Goal: Task Accomplishment & Management: Use online tool/utility

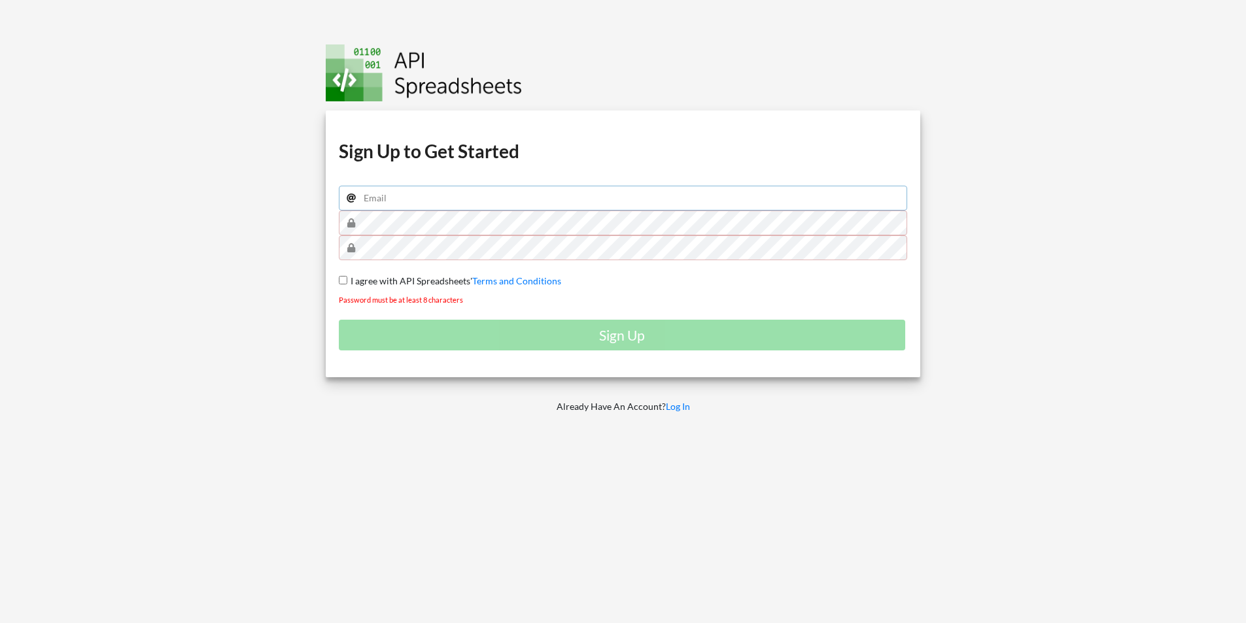
click at [448, 200] on input "email" at bounding box center [623, 198] width 569 height 25
type input "d.robinson@ecahq.com"
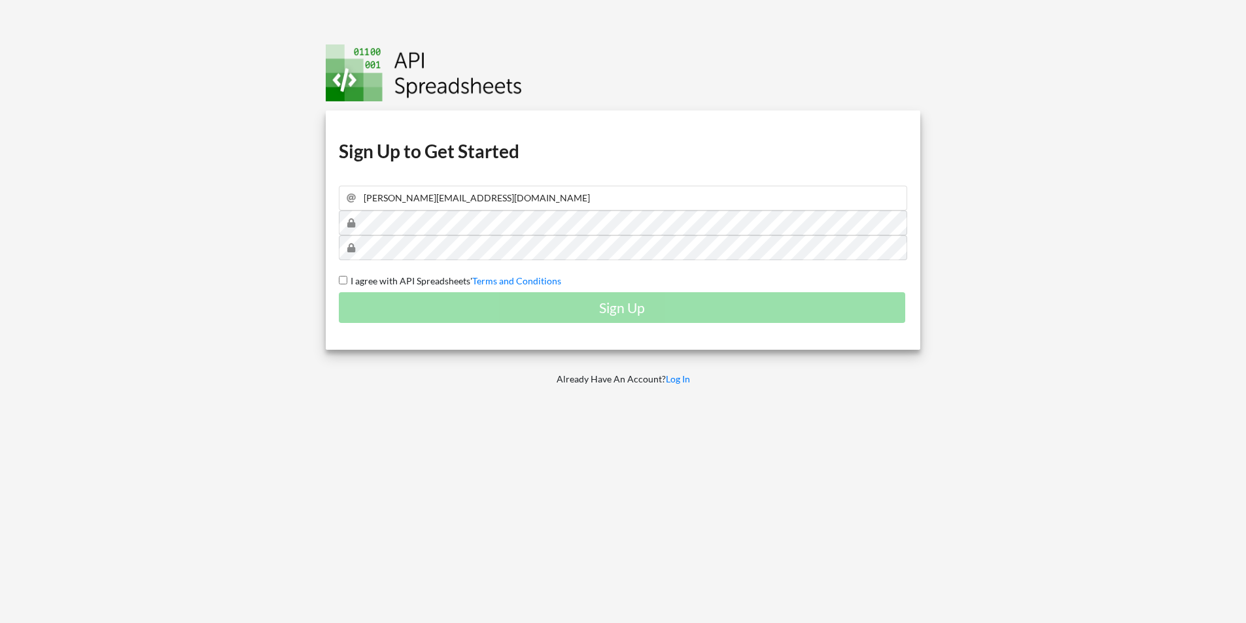
click at [342, 279] on input "I agree with API Spreadsheets' Terms and Conditions" at bounding box center [343, 280] width 8 height 8
checkbox input "true"
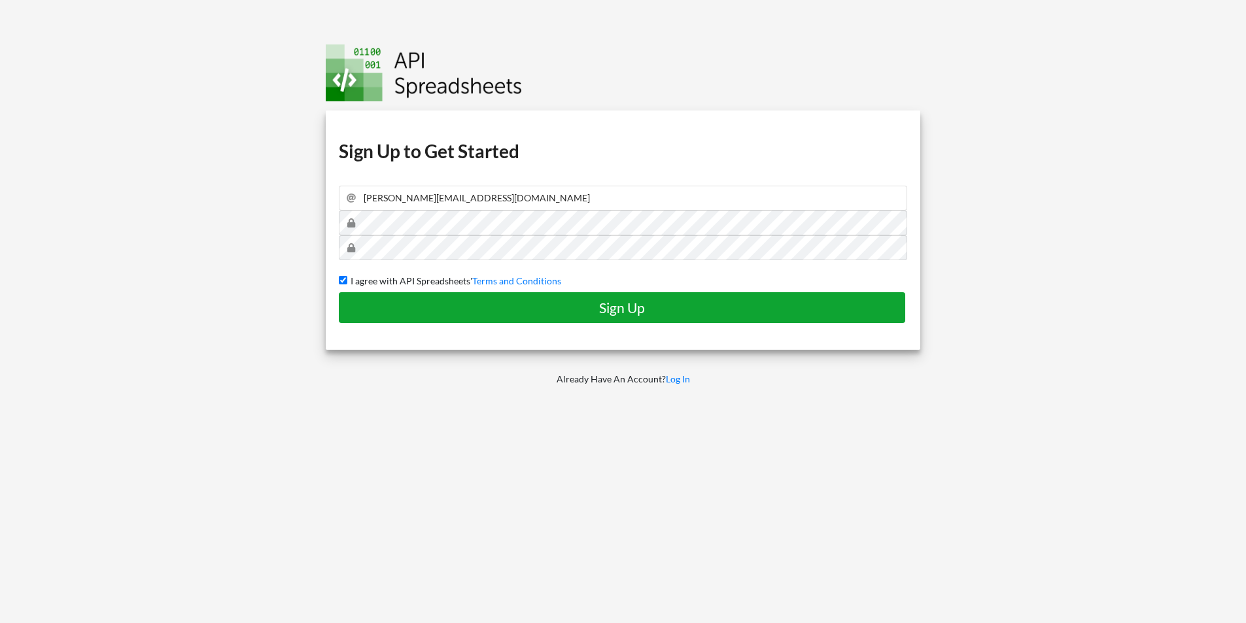
click at [416, 310] on h4 "Sign Up" at bounding box center [621, 307] width 539 height 16
checkbox input "false"
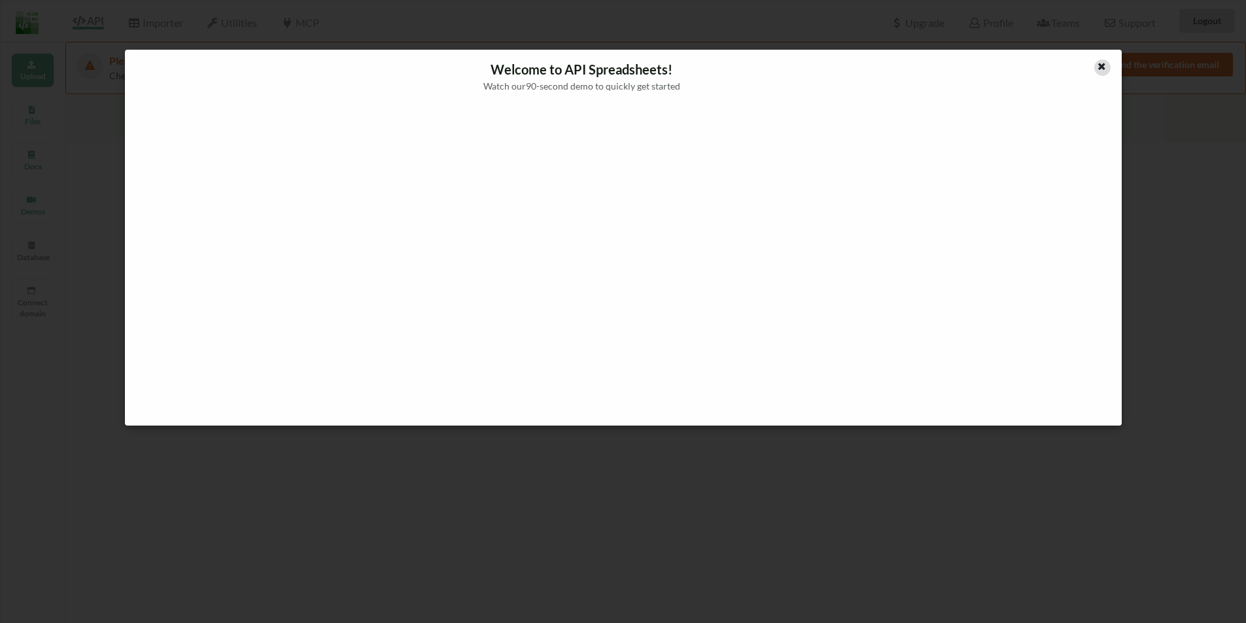
click at [1100, 67] on icon at bounding box center [1101, 64] width 11 height 9
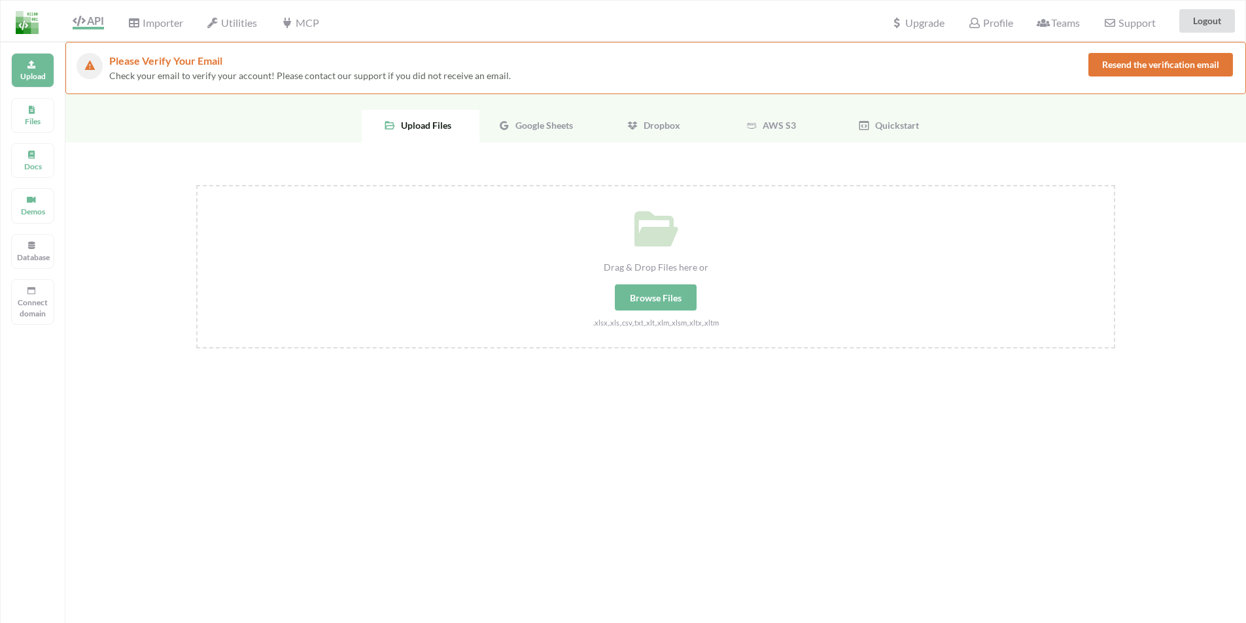
click at [543, 123] on span "Google Sheets" at bounding box center [541, 125] width 63 height 11
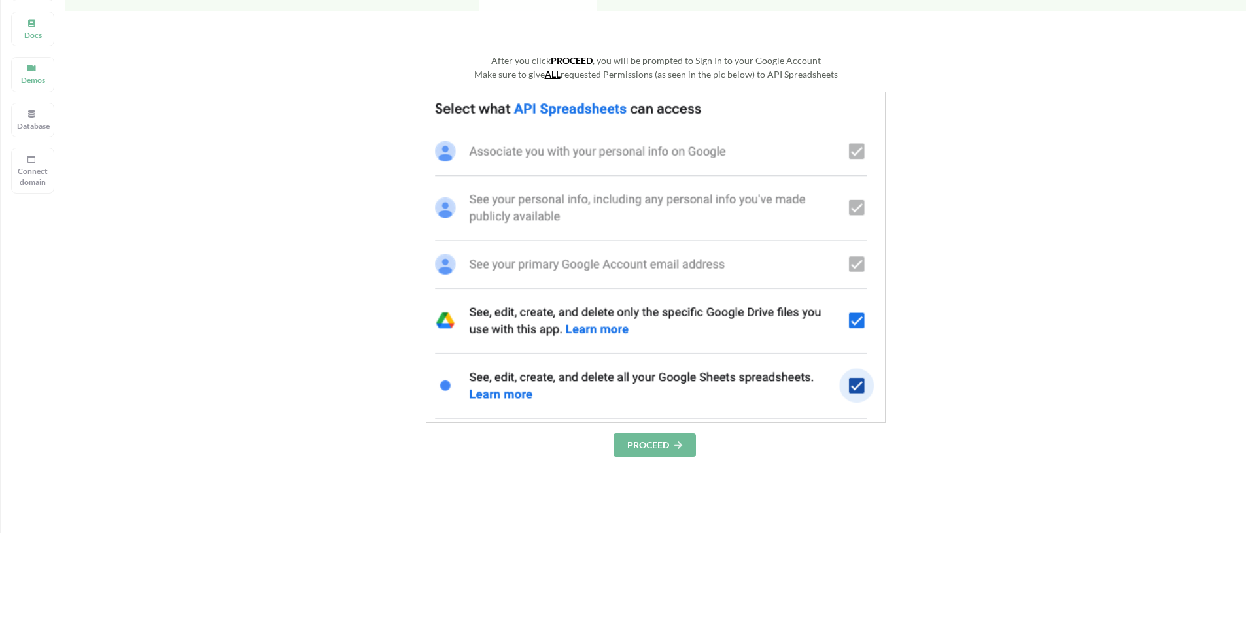
scroll to position [131, 0]
click at [647, 445] on button "PROCEED" at bounding box center [654, 446] width 82 height 24
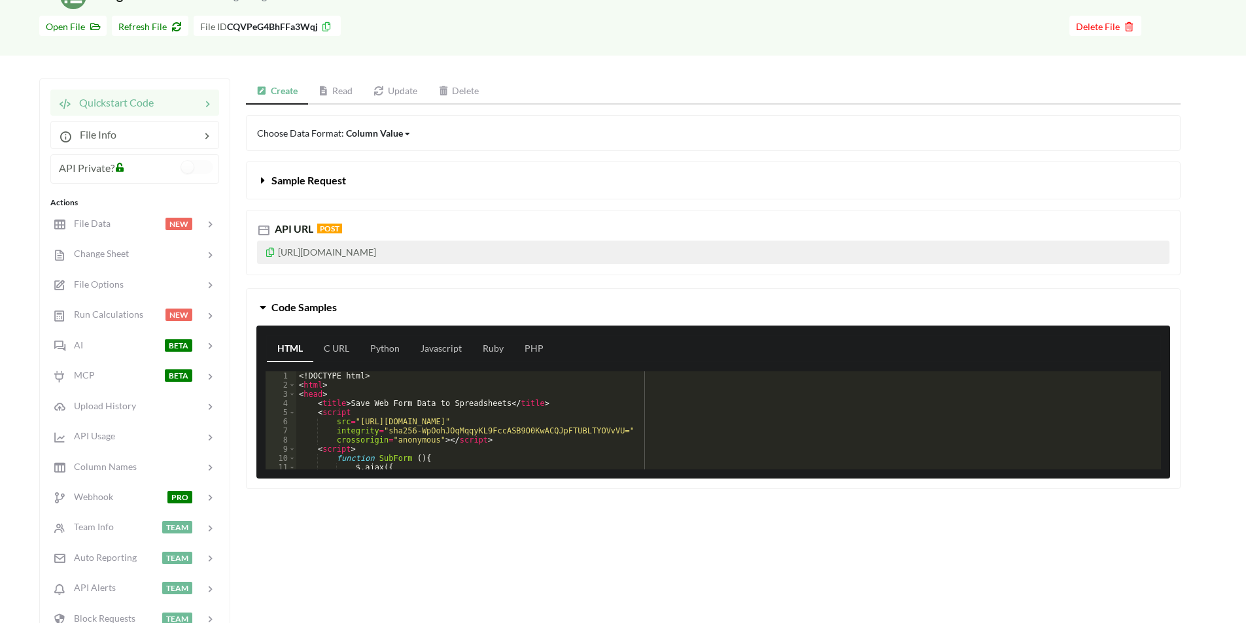
click at [333, 90] on link "Read" at bounding box center [336, 91] width 56 height 26
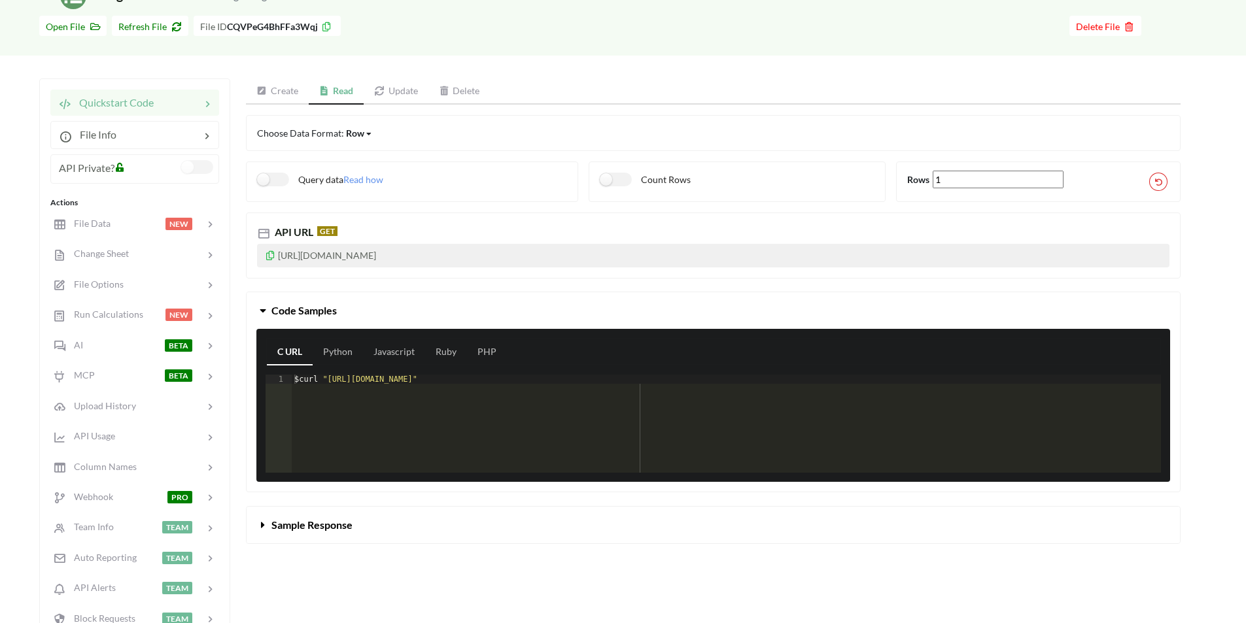
click at [194, 163] on label at bounding box center [197, 167] width 32 height 14
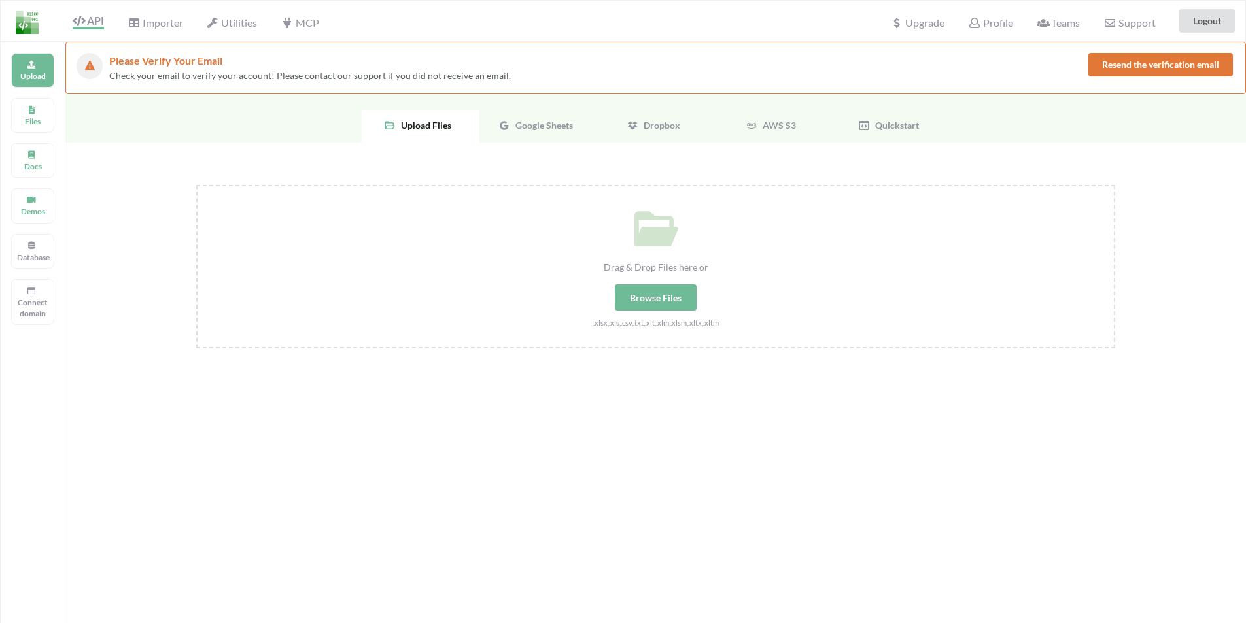
click at [532, 137] on div "Google Sheets" at bounding box center [538, 126] width 118 height 33
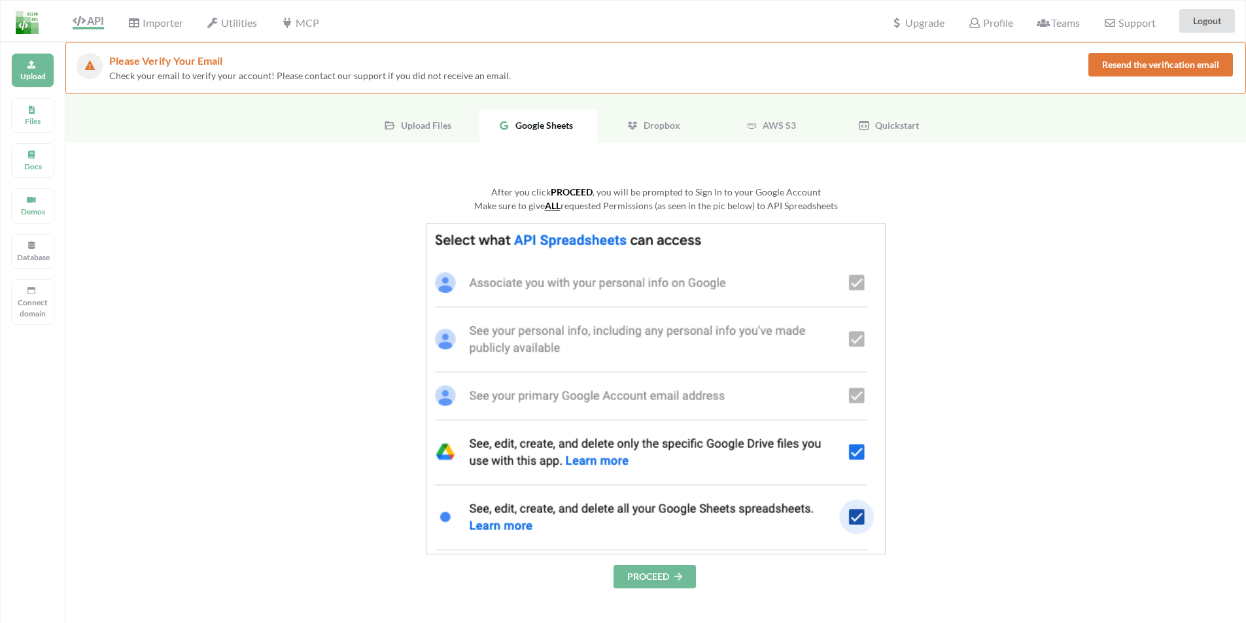
click at [643, 578] on button "PROCEED" at bounding box center [654, 577] width 82 height 24
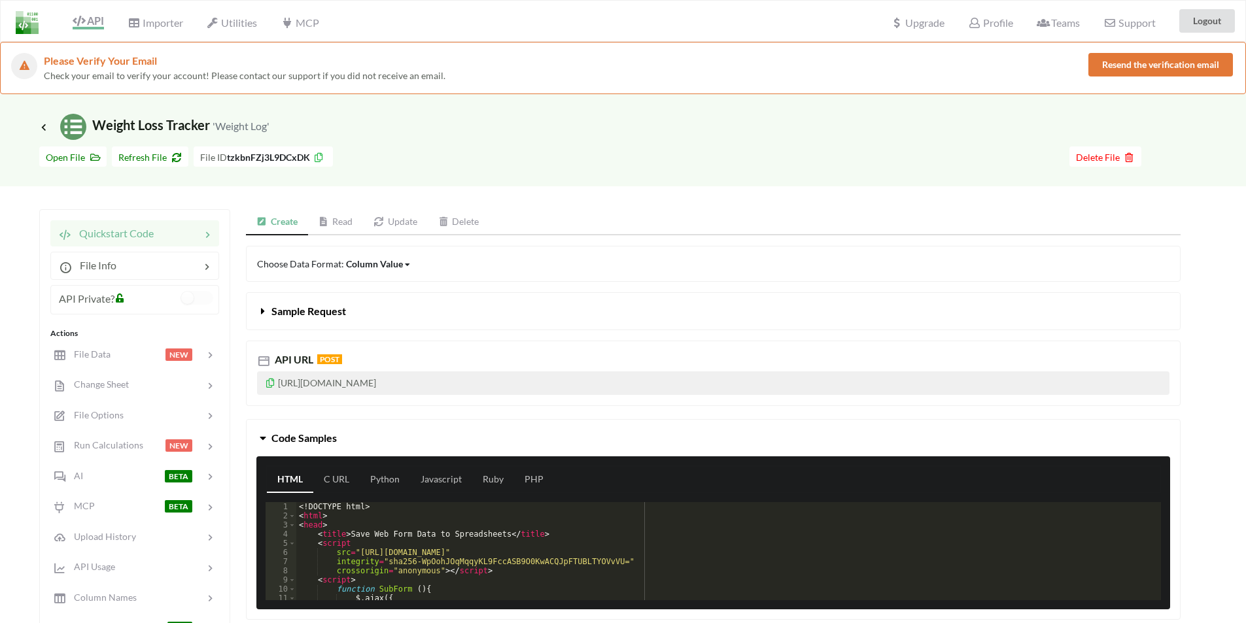
click at [352, 224] on link "Read" at bounding box center [336, 222] width 56 height 26
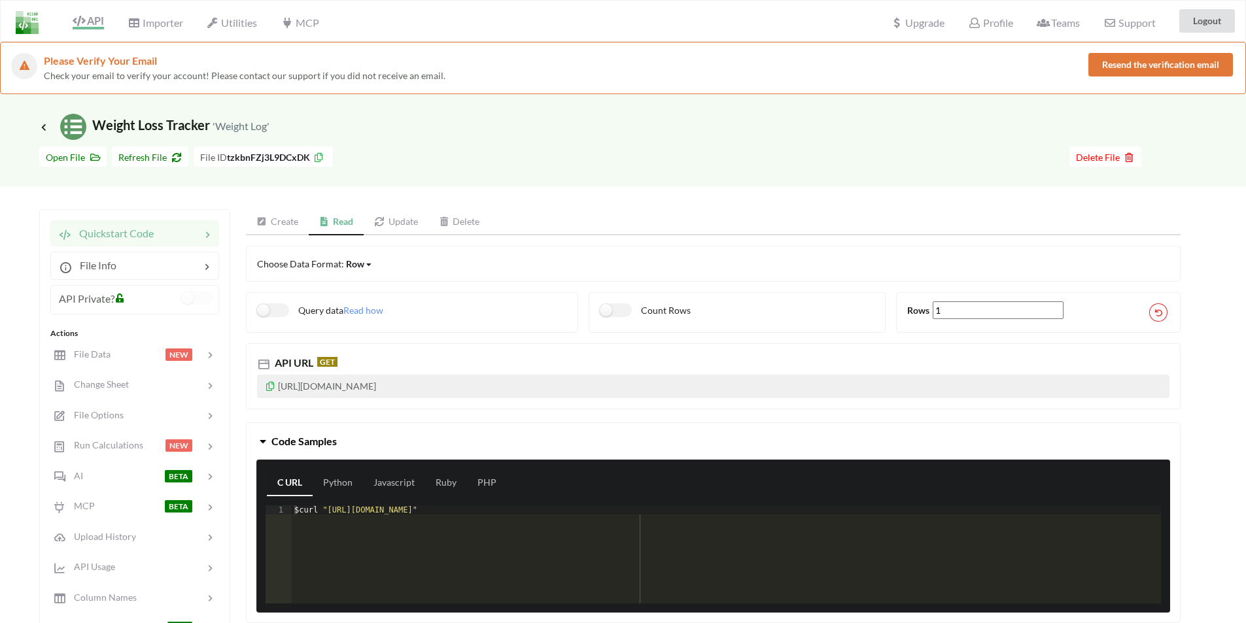
click at [474, 386] on p "https://api.apispreadsheets.com/data/tzkbnFZj3L9DCxDK/" at bounding box center [713, 387] width 912 height 24
drag, startPoint x: 528, startPoint y: 386, endPoint x: 261, endPoint y: 386, distance: 267.4
click at [261, 386] on p "https://api.apispreadsheets.com/data/tzkbnFZj3L9DCxDK/" at bounding box center [713, 387] width 912 height 24
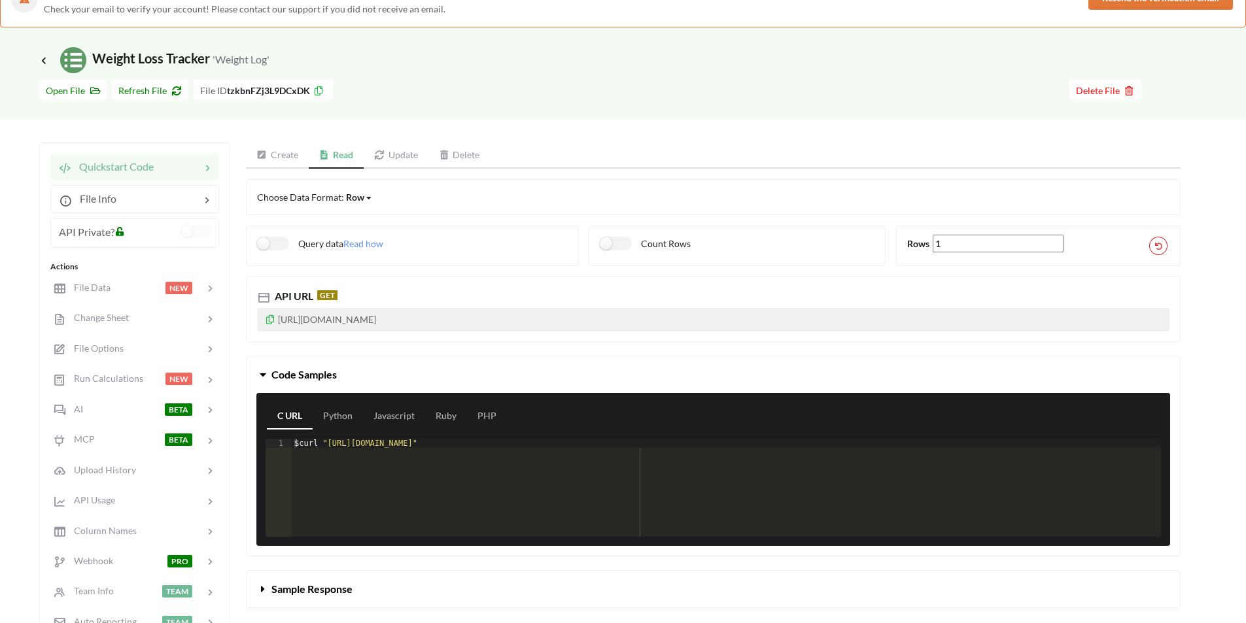
scroll to position [66, 0]
click at [393, 161] on link "Update" at bounding box center [396, 156] width 65 height 26
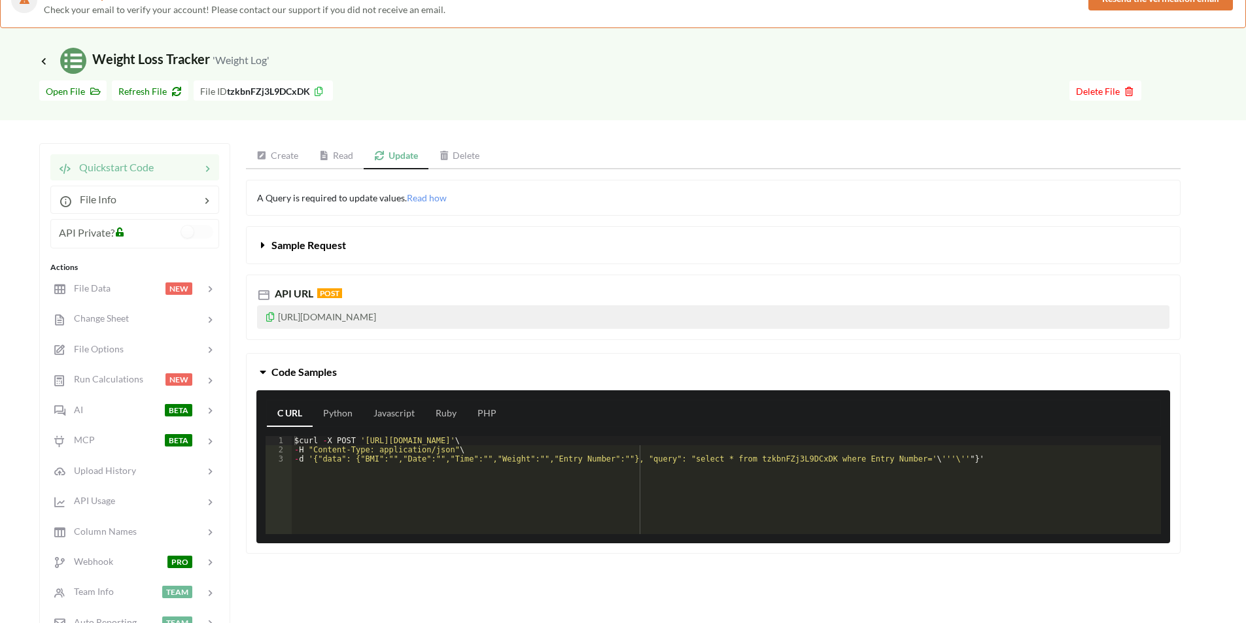
click at [355, 161] on link "Read" at bounding box center [337, 156] width 56 height 26
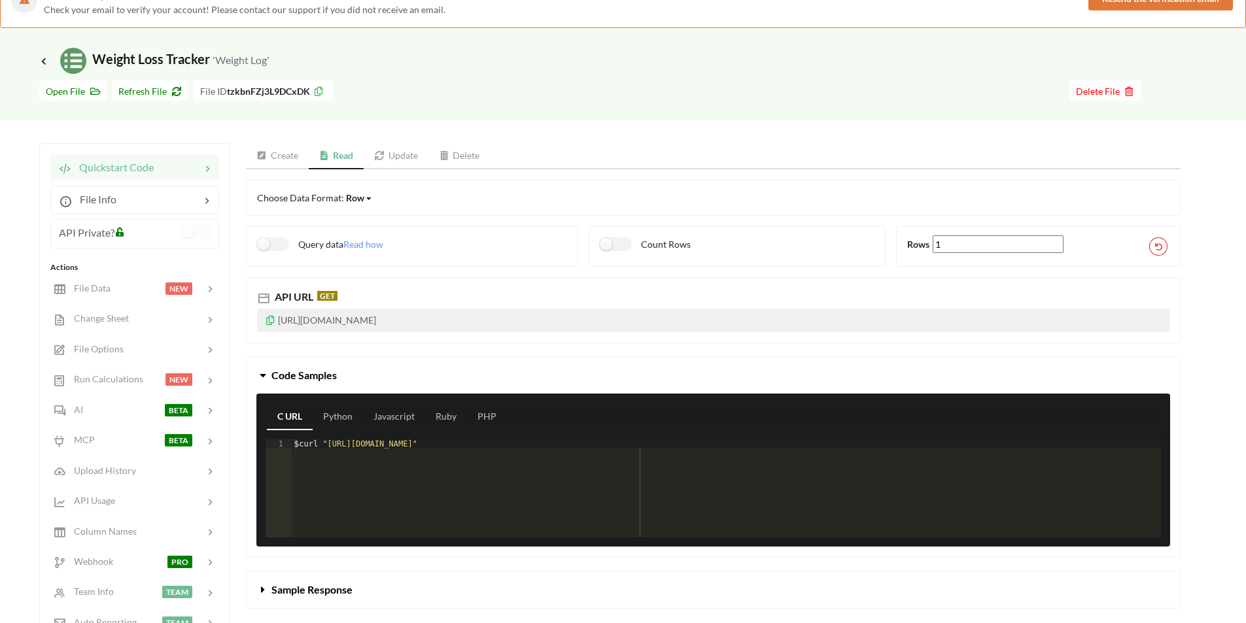
copy p "https://api.apispreadsheets.com/data/tzkbnFZj3L9DCxDK/"
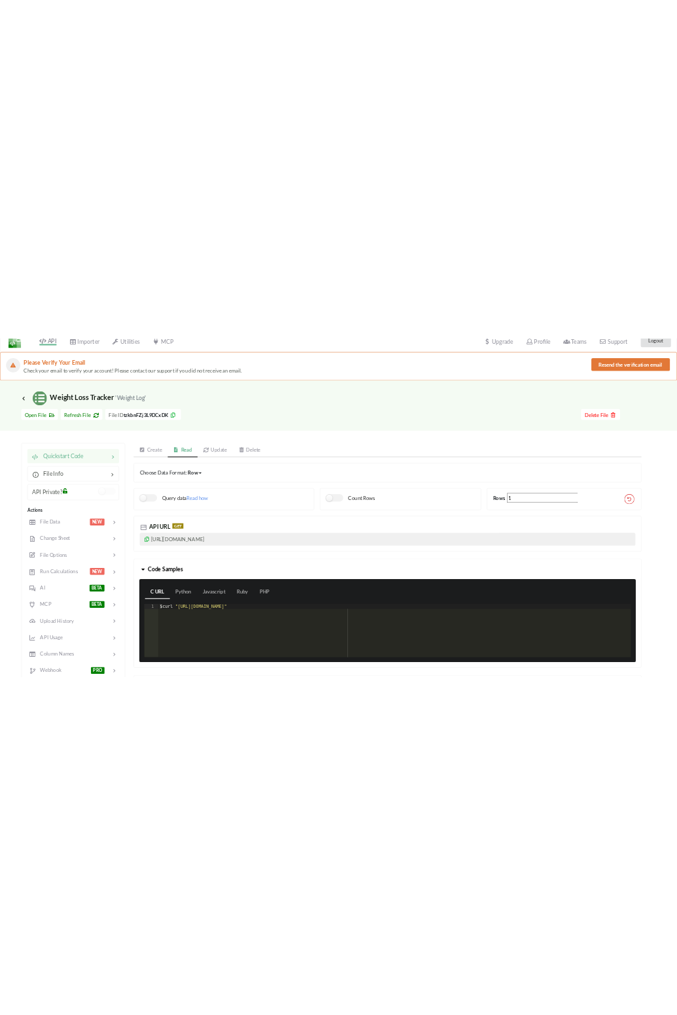
scroll to position [0, 0]
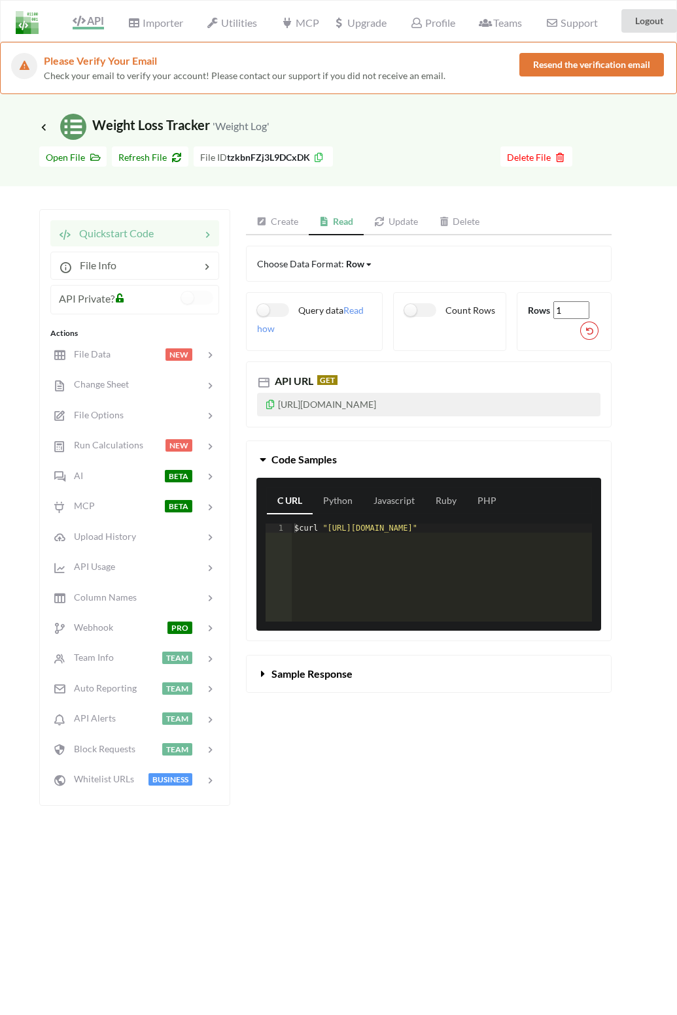
click at [403, 222] on link "Update" at bounding box center [396, 222] width 65 height 26
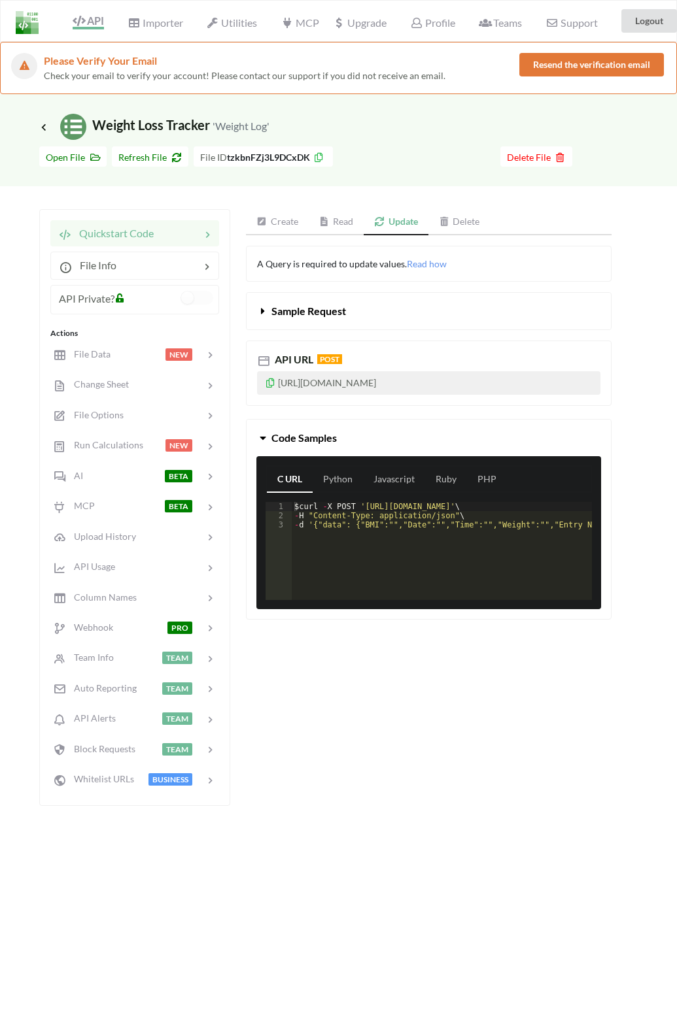
click at [522, 380] on p "https://api.apispreadsheets.com/data/tzkbnFZj3L9DCxDK/" at bounding box center [428, 383] width 343 height 24
drag, startPoint x: 525, startPoint y: 383, endPoint x: 280, endPoint y: 394, distance: 245.4
click at [280, 394] on p "[URL][DOMAIN_NAME]" at bounding box center [428, 383] width 343 height 24
copy p "[URL][DOMAIN_NAME]"
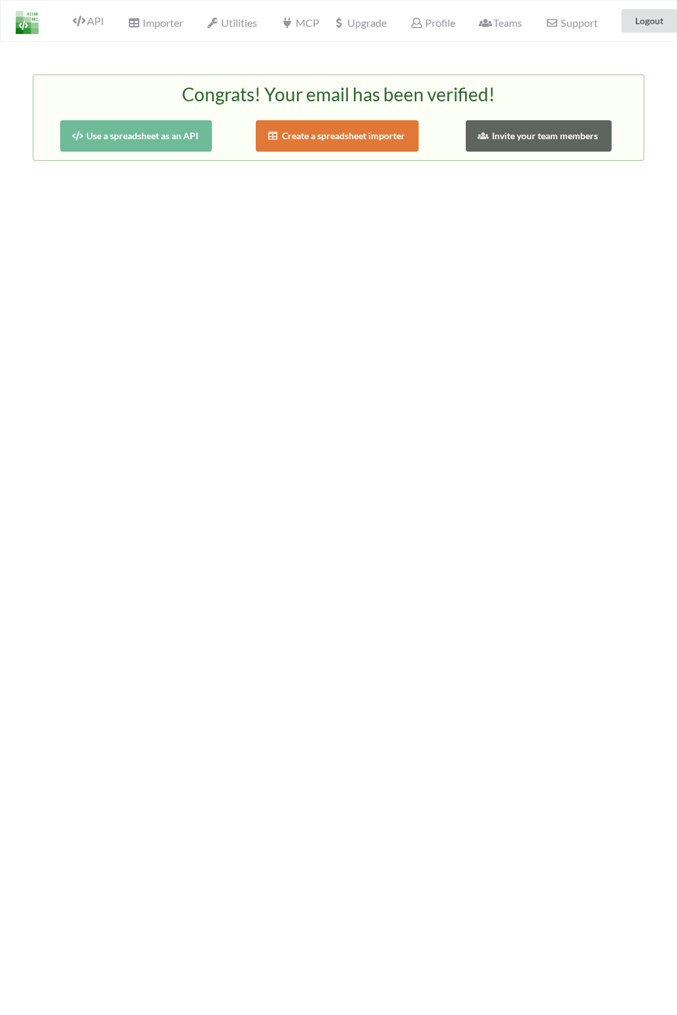
click at [109, 139] on button "Use a spreadsheet as an API" at bounding box center [136, 135] width 152 height 31
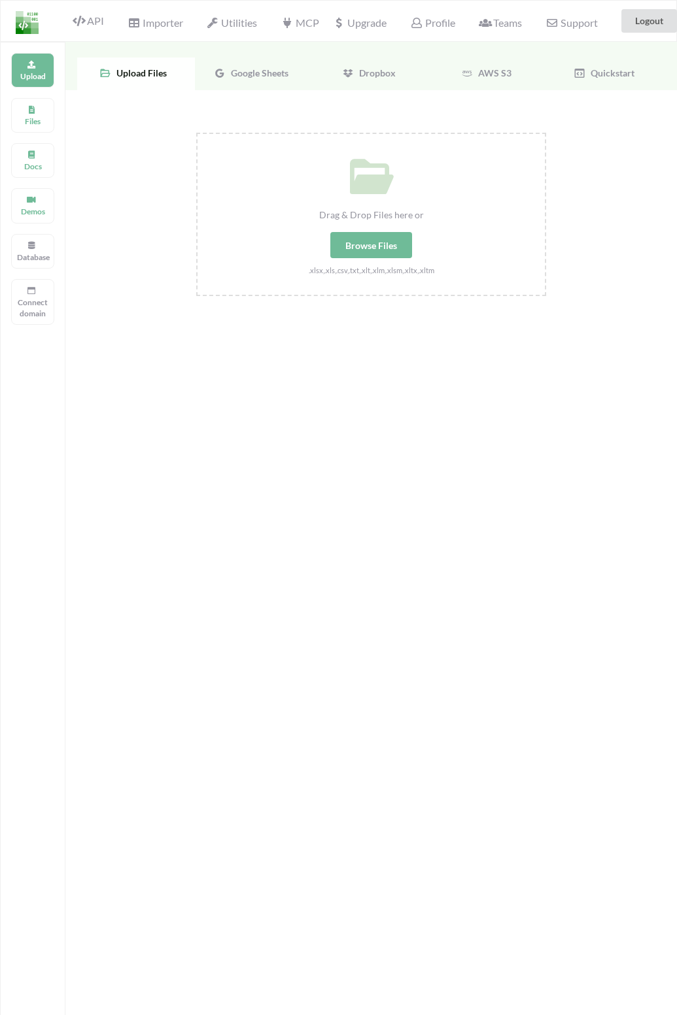
click at [262, 80] on div "Google Sheets" at bounding box center [254, 74] width 118 height 33
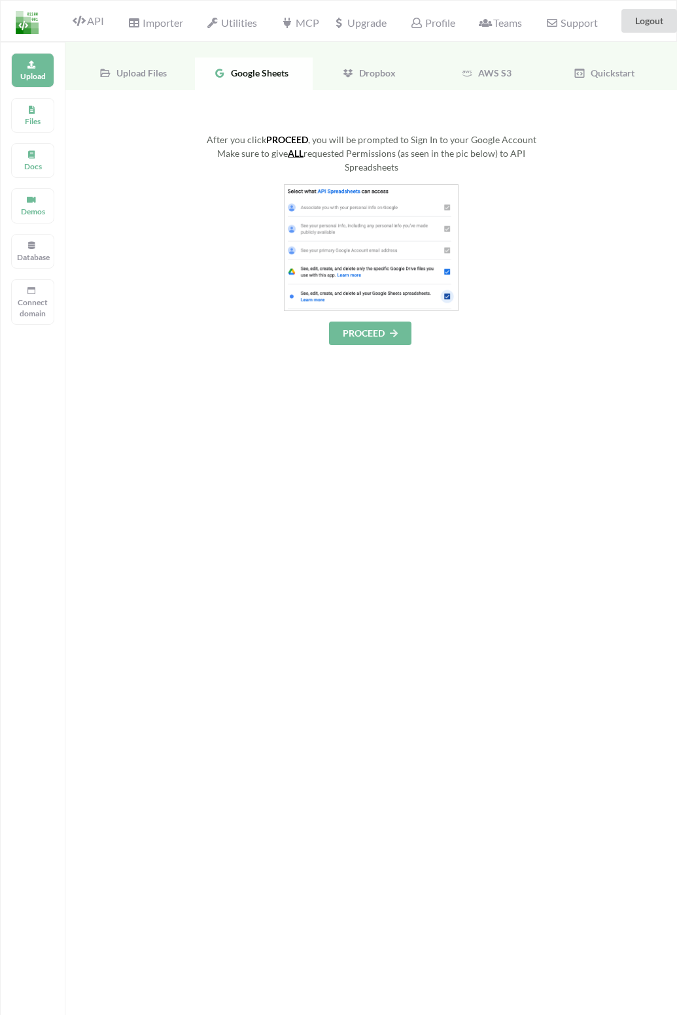
click at [371, 328] on button "PROCEED" at bounding box center [370, 334] width 82 height 24
click at [399, 331] on icon at bounding box center [393, 333] width 11 height 8
click at [27, 108] on icon at bounding box center [31, 108] width 9 height 8
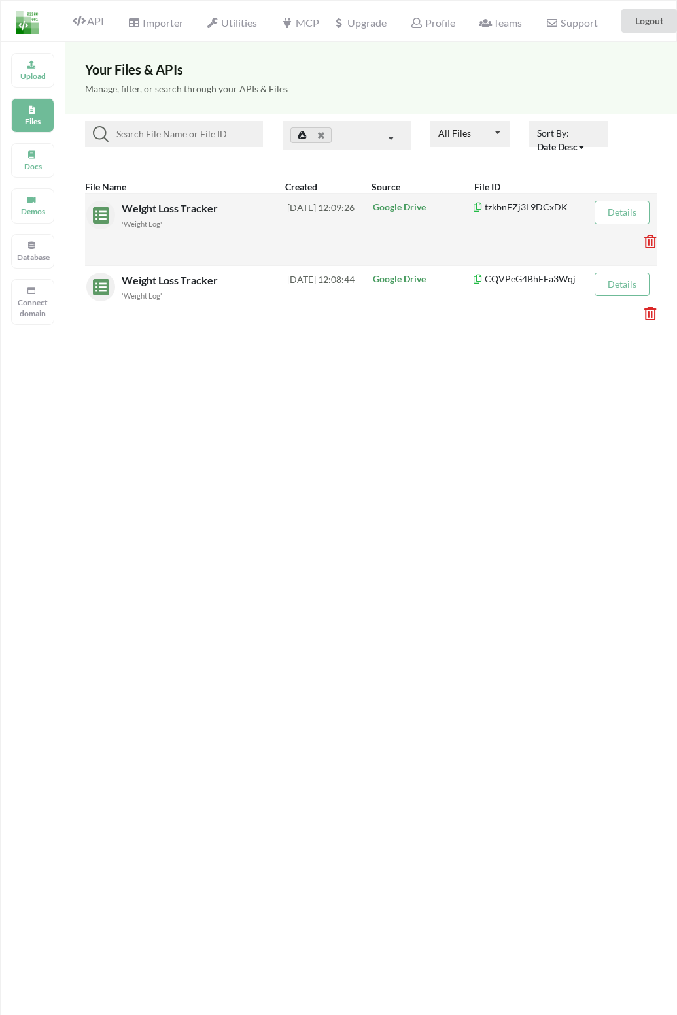
click at [157, 217] on div "'Weight Log'" at bounding box center [204, 223] width 165 height 14
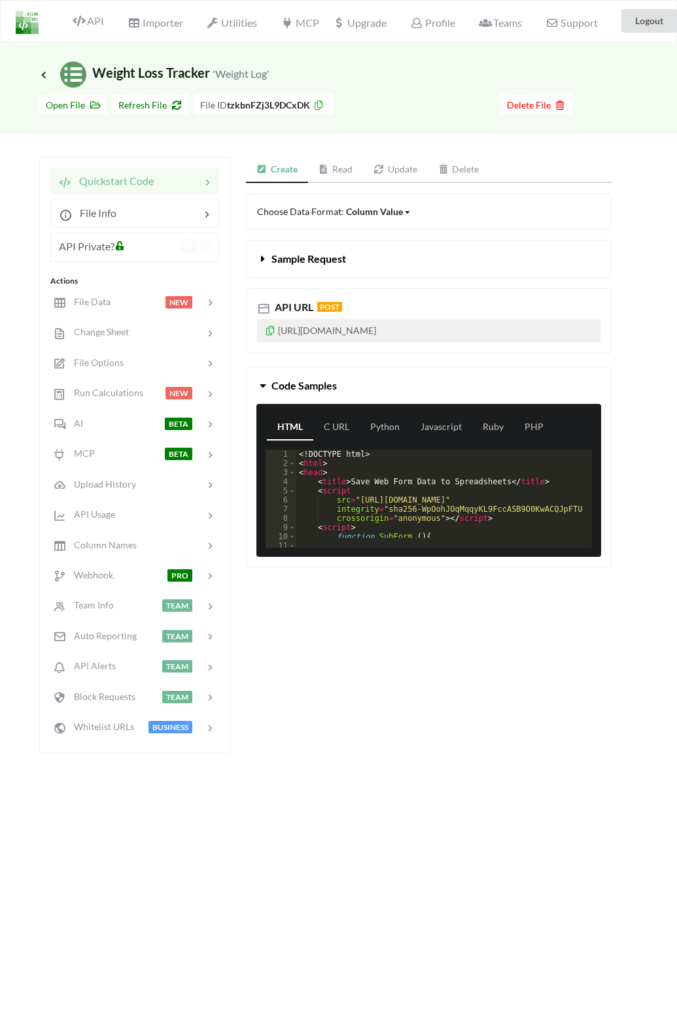
click at [346, 168] on link "Read" at bounding box center [336, 170] width 56 height 26
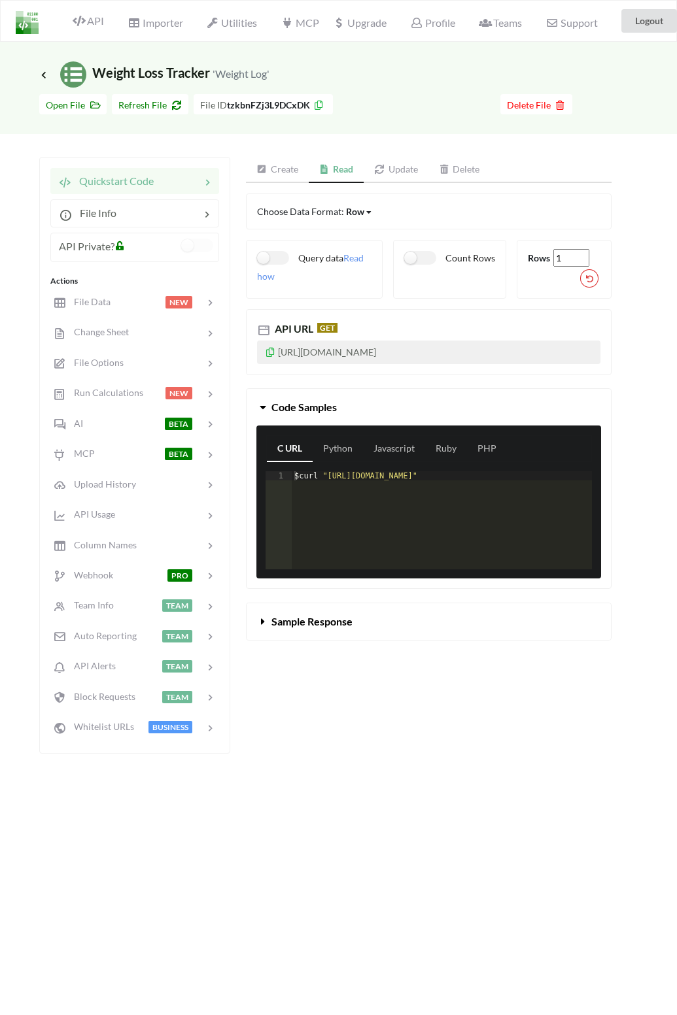
click at [535, 351] on p "[URL][DOMAIN_NAME]" at bounding box center [428, 353] width 343 height 24
drag, startPoint x: 535, startPoint y: 351, endPoint x: 277, endPoint y: 366, distance: 259.3
click at [277, 366] on div "API URL GET [URL][DOMAIN_NAME]" at bounding box center [428, 341] width 365 height 65
copy p "[URL][DOMAIN_NAME]"
click at [404, 170] on link "Update" at bounding box center [396, 170] width 65 height 26
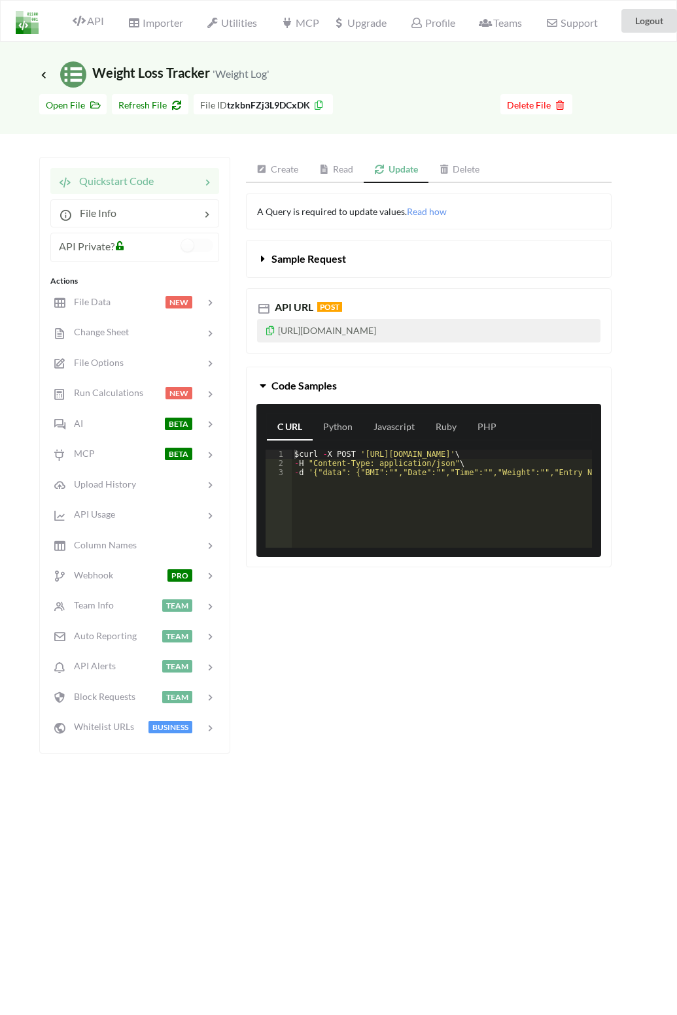
click at [523, 331] on p "[URL][DOMAIN_NAME]" at bounding box center [428, 331] width 343 height 24
click at [351, 168] on link "Read" at bounding box center [337, 170] width 56 height 26
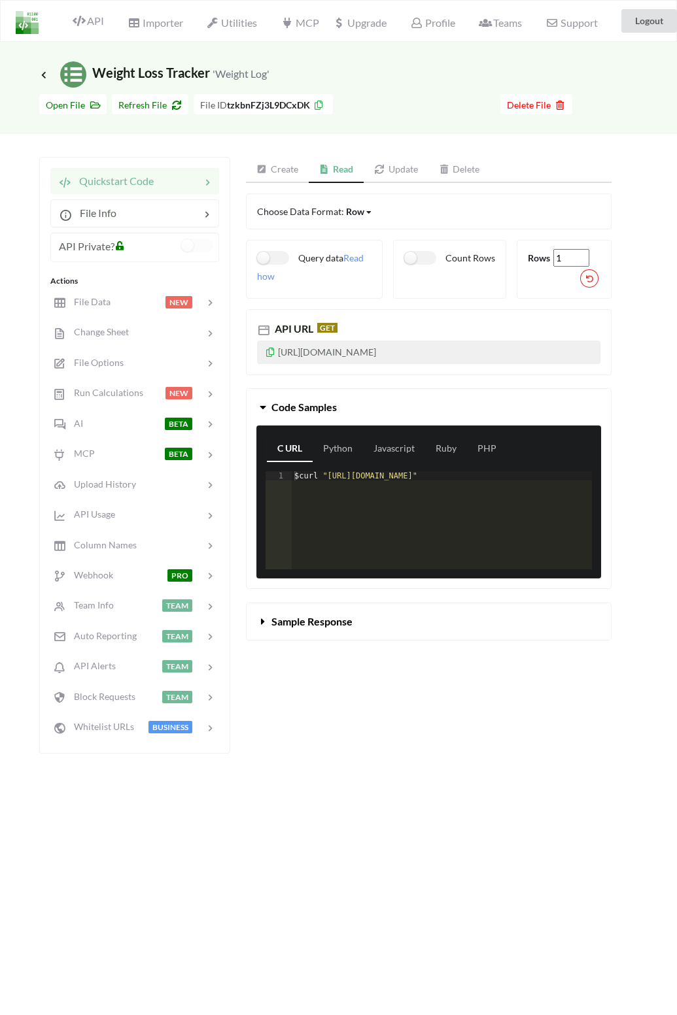
click at [392, 169] on link "Update" at bounding box center [396, 170] width 65 height 26
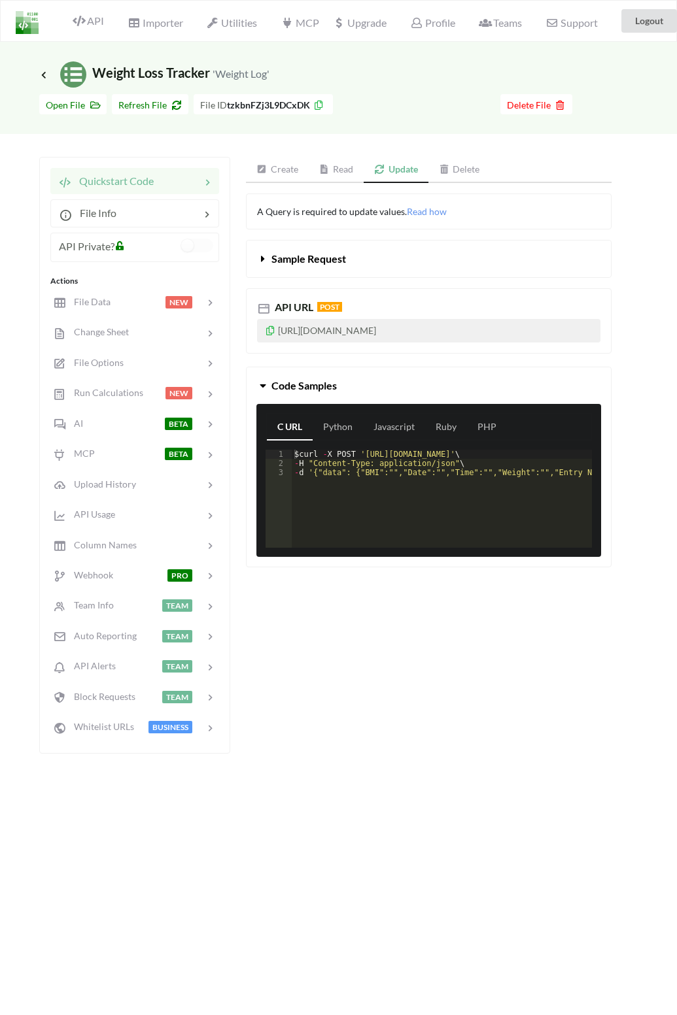
click at [348, 170] on link "Read" at bounding box center [337, 170] width 56 height 26
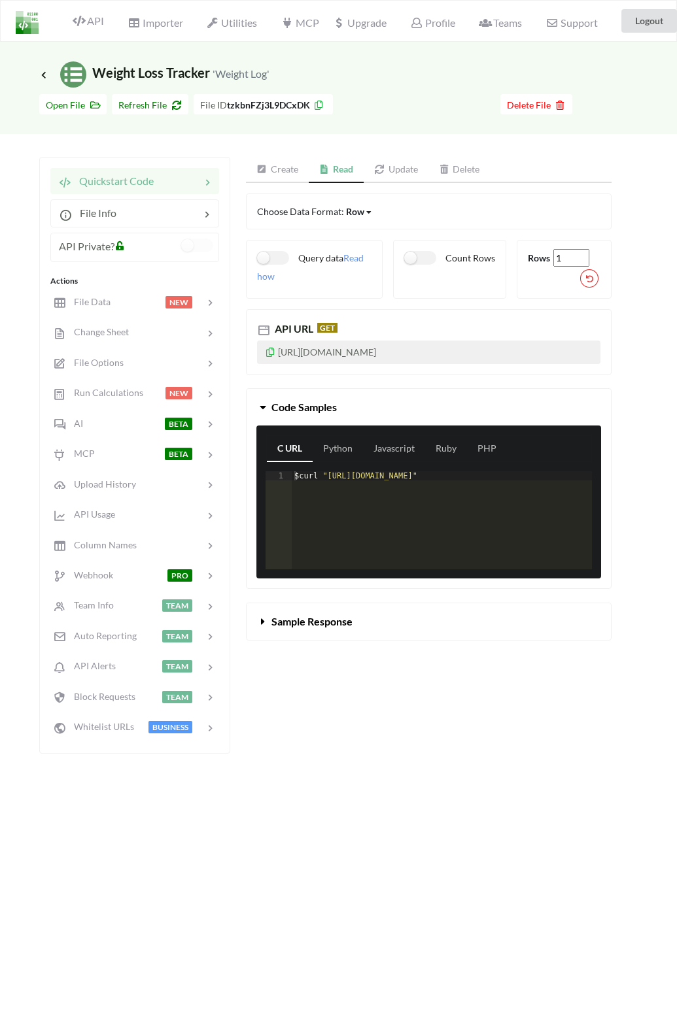
click at [390, 167] on link "Update" at bounding box center [396, 170] width 65 height 26
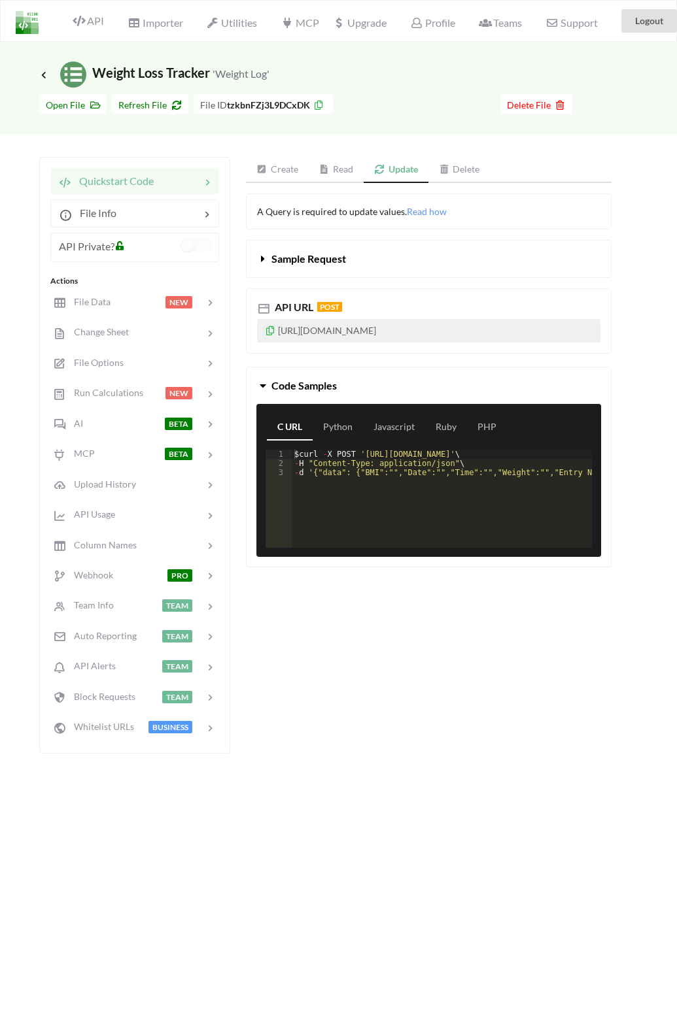
click at [357, 172] on link "Read" at bounding box center [337, 170] width 56 height 26
